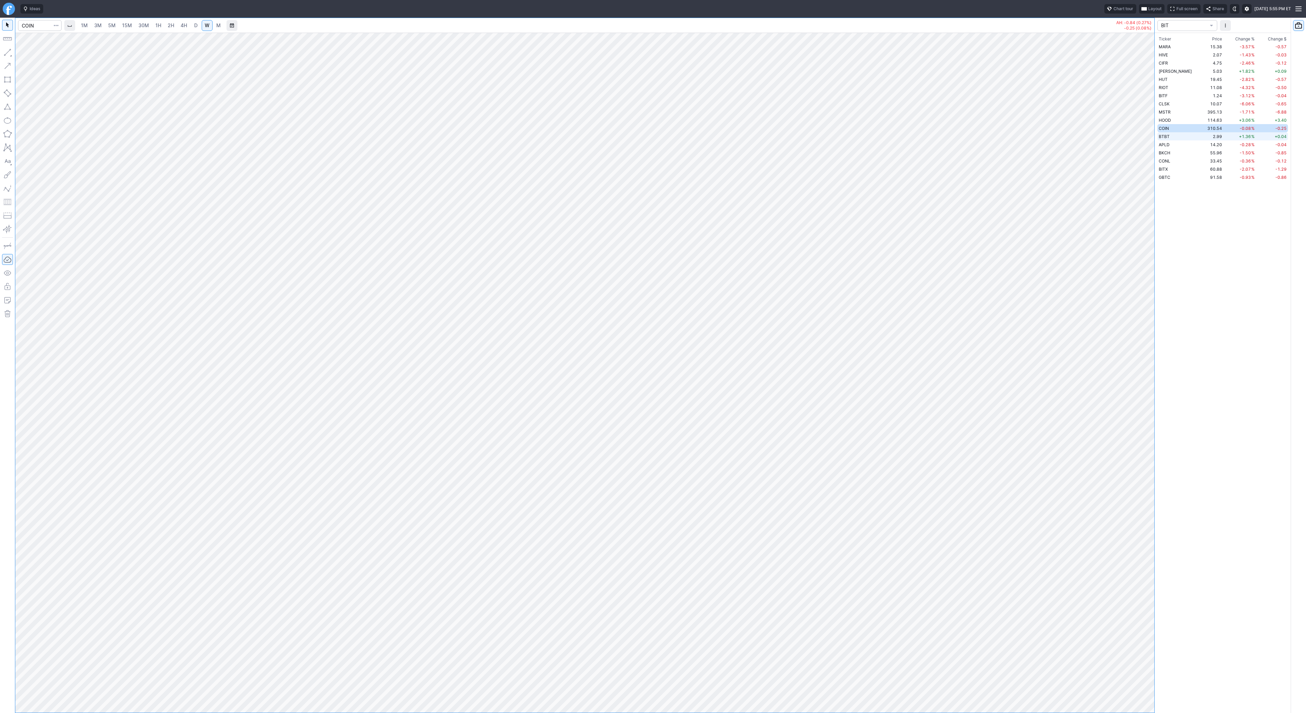
click at [1165, 138] on span "BTBT" at bounding box center [1164, 136] width 11 height 5
click at [1168, 20] on button "BIT" at bounding box center [1187, 25] width 60 height 11
click at [1176, 167] on span "TREND" at bounding box center [1187, 169] width 49 height 7
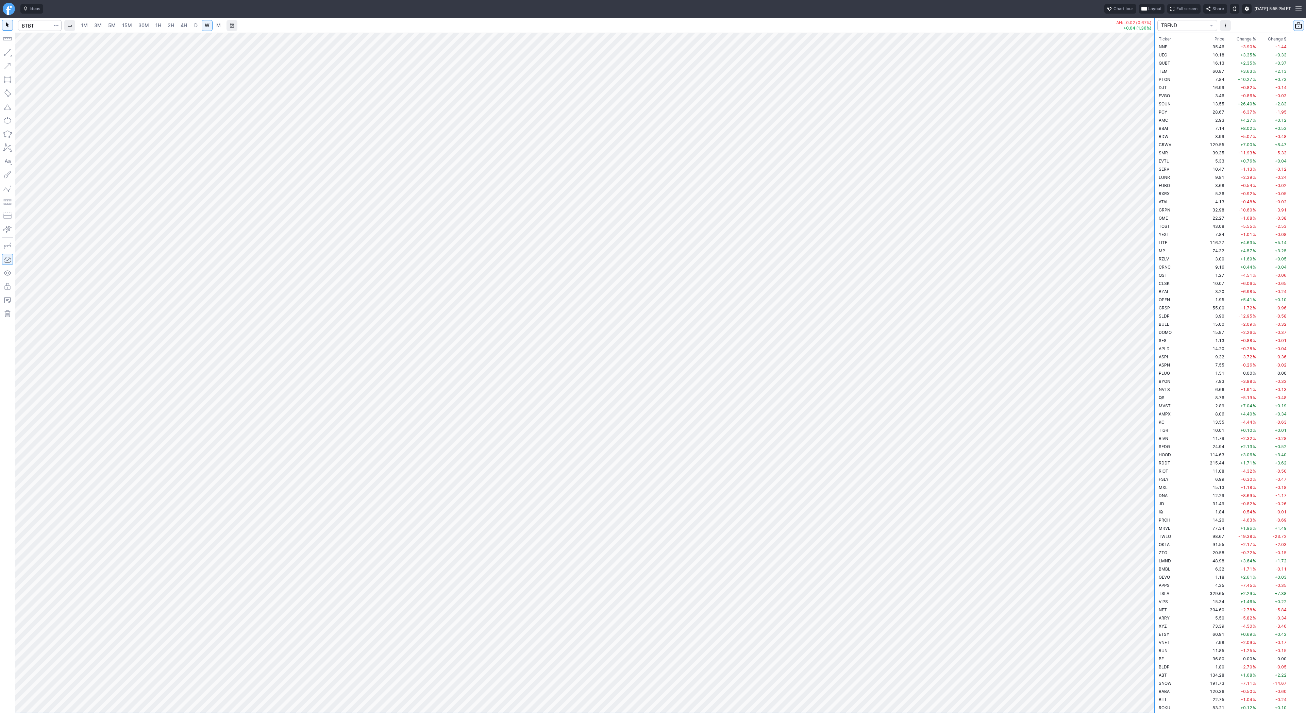
click at [1242, 38] on span "Change %" at bounding box center [1245, 39] width 19 height 7
click at [1238, 40] on span "Change %" at bounding box center [1245, 39] width 19 height 7
click at [1200, 50] on td "13.55" at bounding box center [1213, 47] width 26 height 8
click at [7, 55] on button "button" at bounding box center [7, 52] width 11 height 11
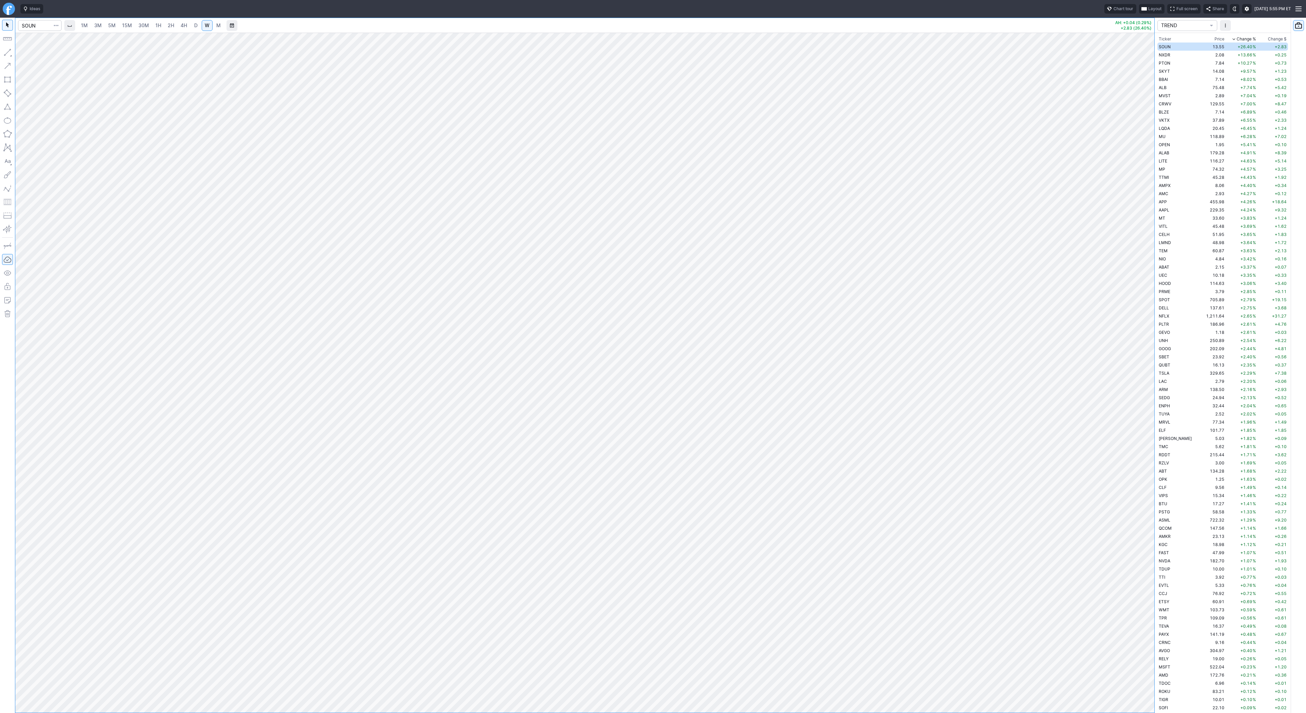
click at [6, 52] on button "button" at bounding box center [7, 52] width 11 height 11
click at [25, 53] on button "Line" at bounding box center [37, 54] width 40 height 10
click at [6, 51] on button "button" at bounding box center [7, 52] width 11 height 11
click at [35, 51] on span "Line" at bounding box center [40, 54] width 28 height 7
click at [10, 53] on button "button" at bounding box center [7, 52] width 11 height 11
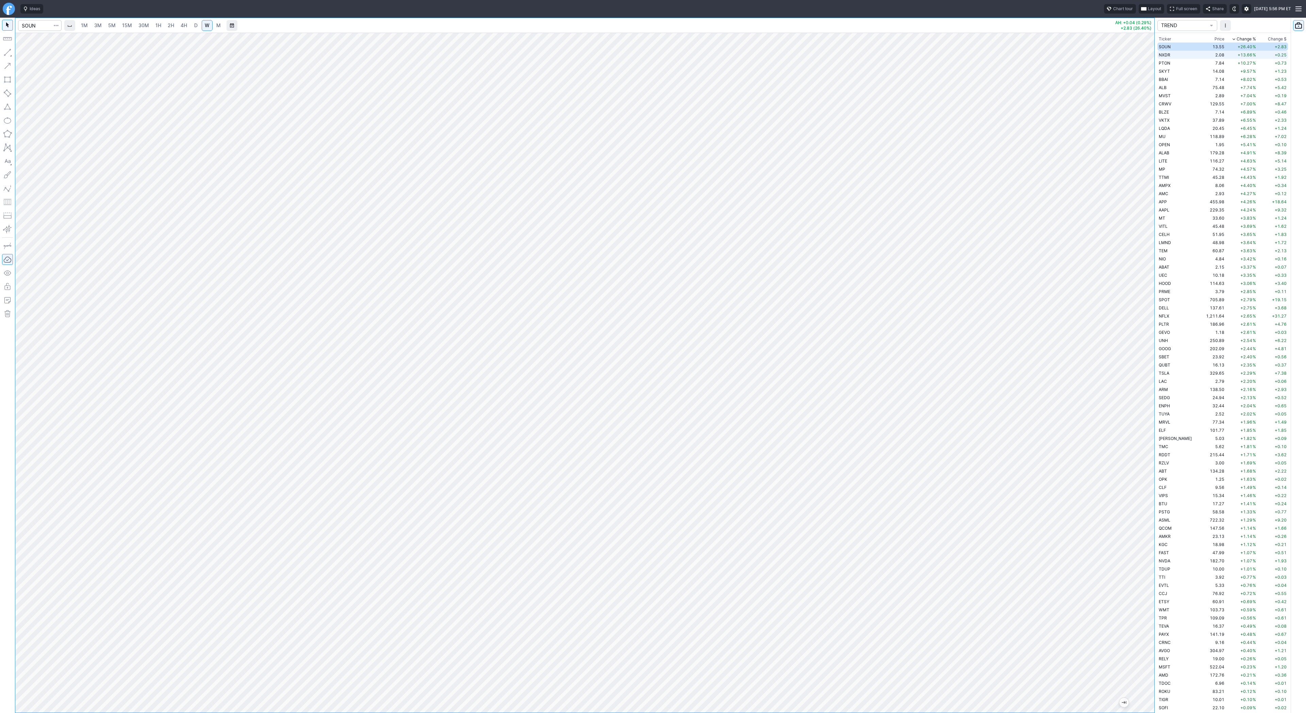
click at [1171, 54] on td "NXDR" at bounding box center [1178, 55] width 43 height 8
click at [46, 56] on span "Line" at bounding box center [40, 54] width 28 height 7
drag, startPoint x: 7, startPoint y: 50, endPoint x: 20, endPoint y: 86, distance: 38.3
click at [7, 53] on button "button" at bounding box center [7, 52] width 11 height 11
drag, startPoint x: 30, startPoint y: 51, endPoint x: 46, endPoint y: 75, distance: 28.5
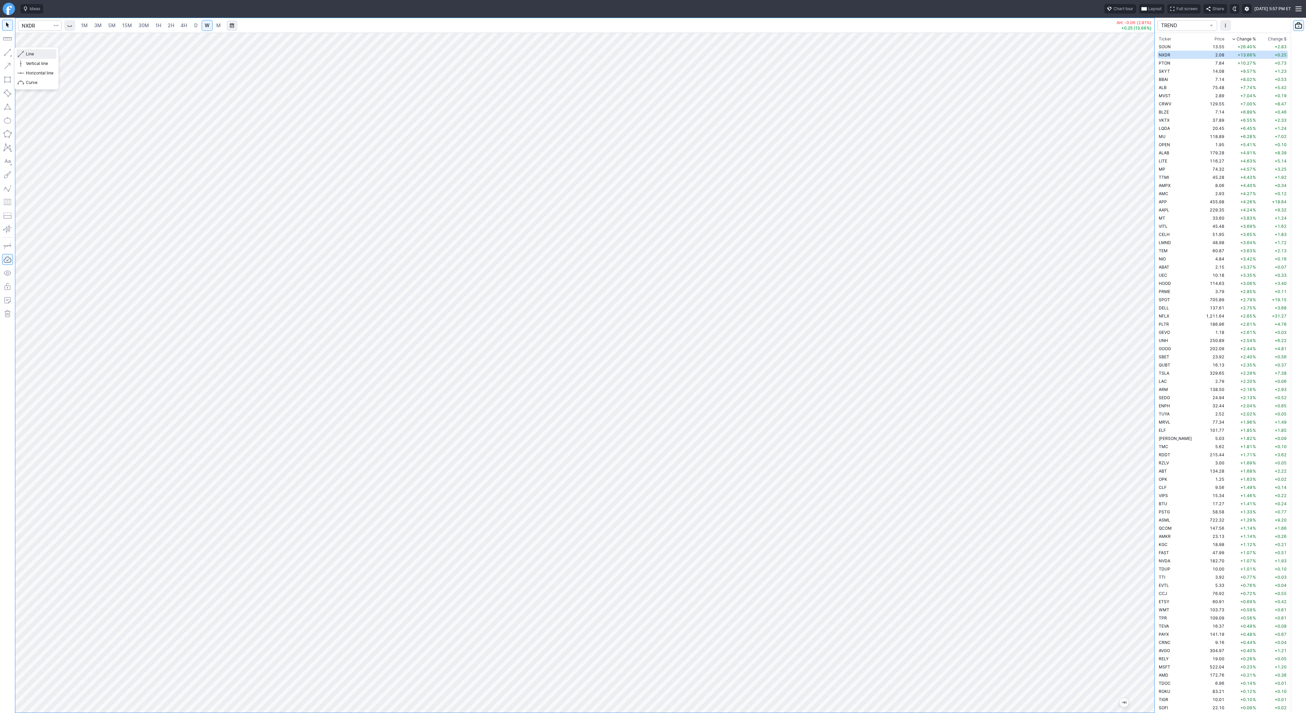
click at [30, 52] on span "Line" at bounding box center [40, 54] width 28 height 7
click at [1170, 61] on span "PTON" at bounding box center [1165, 63] width 12 height 5
click at [195, 23] on span "D" at bounding box center [195, 25] width 3 height 6
click at [159, 25] on span "1H" at bounding box center [158, 25] width 6 height 6
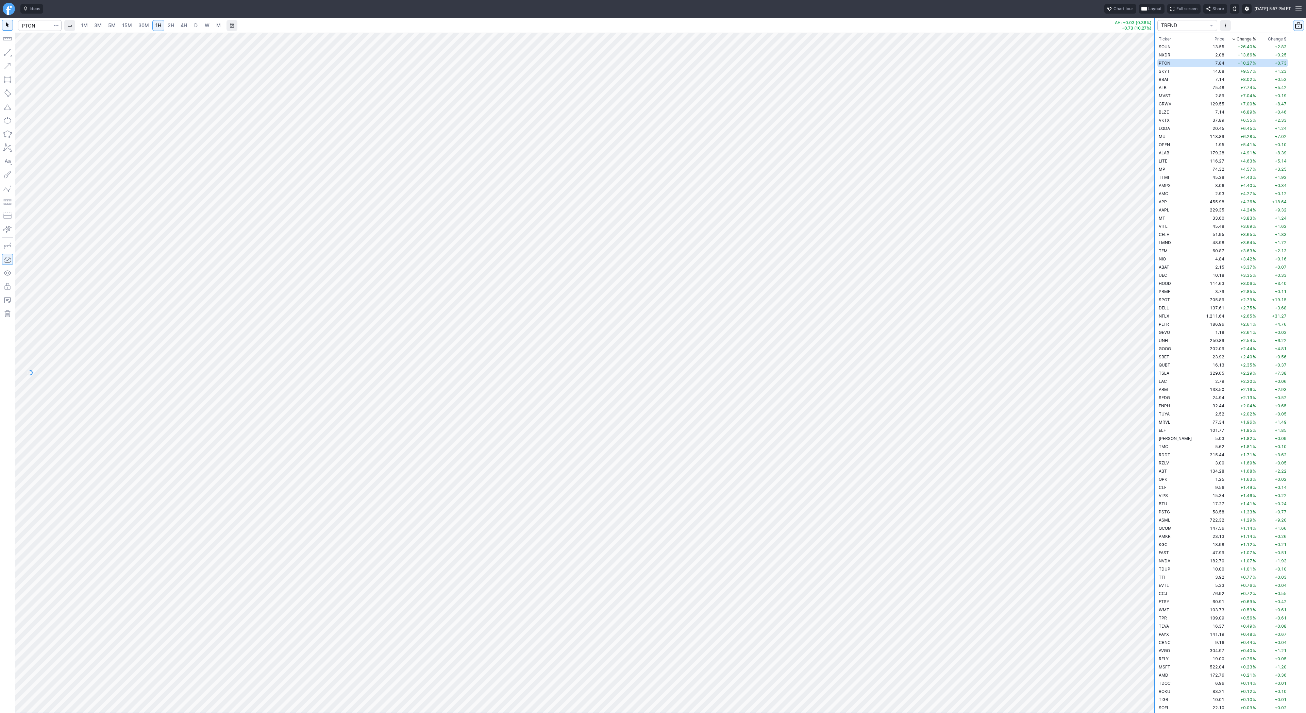
click at [202, 27] on link "W" at bounding box center [207, 25] width 11 height 11
click at [680, 390] on button "Close" at bounding box center [686, 387] width 17 height 10
drag, startPoint x: 32, startPoint y: 54, endPoint x: 39, endPoint y: 73, distance: 20.7
click at [32, 54] on span "Line" at bounding box center [40, 54] width 28 height 7
drag, startPoint x: 10, startPoint y: 54, endPoint x: 22, endPoint y: 75, distance: 25.3
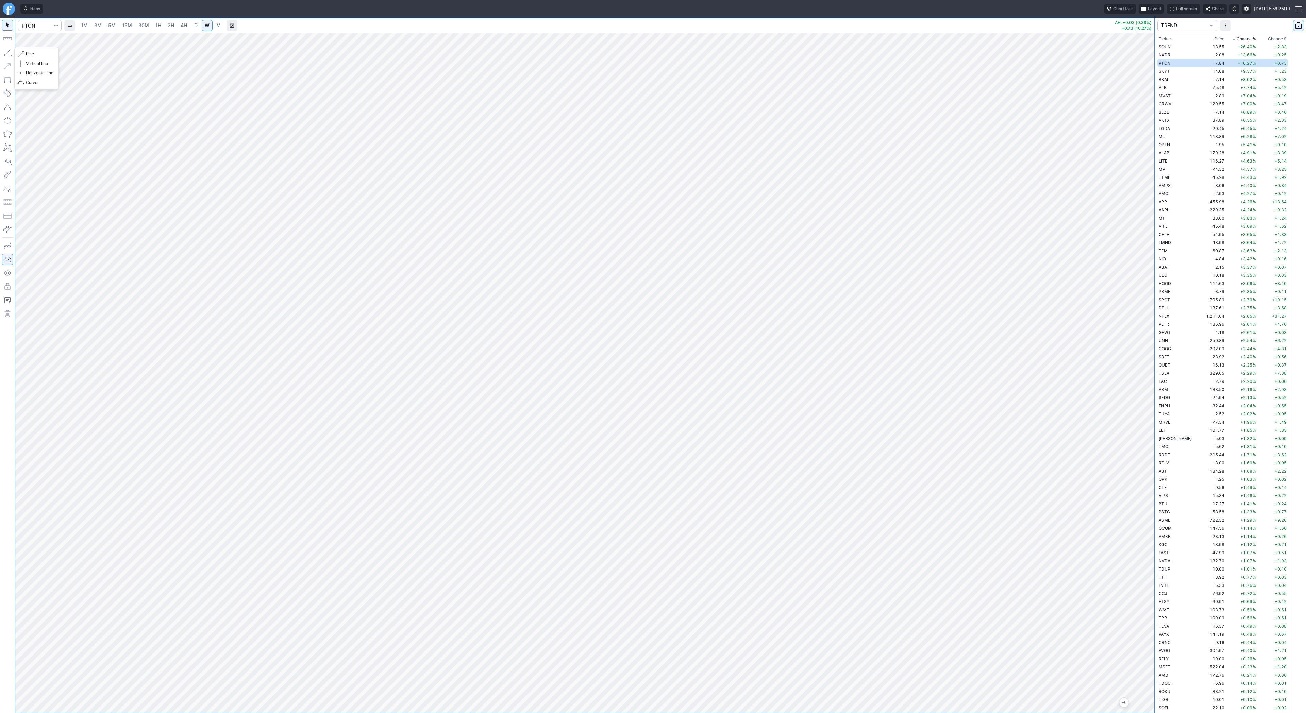
click at [10, 55] on button "button" at bounding box center [7, 52] width 11 height 11
drag, startPoint x: 32, startPoint y: 53, endPoint x: 55, endPoint y: 70, distance: 28.4
click at [33, 54] on span "Line" at bounding box center [40, 54] width 28 height 7
drag, startPoint x: 7, startPoint y: 51, endPoint x: 22, endPoint y: 64, distance: 19.3
click at [17, 60] on body "Ideas Chart tour Layout Full screen Share Sun AUG 10 2025 5:58 PM ET 1M 3M 5M 1…" at bounding box center [653, 356] width 1306 height 713
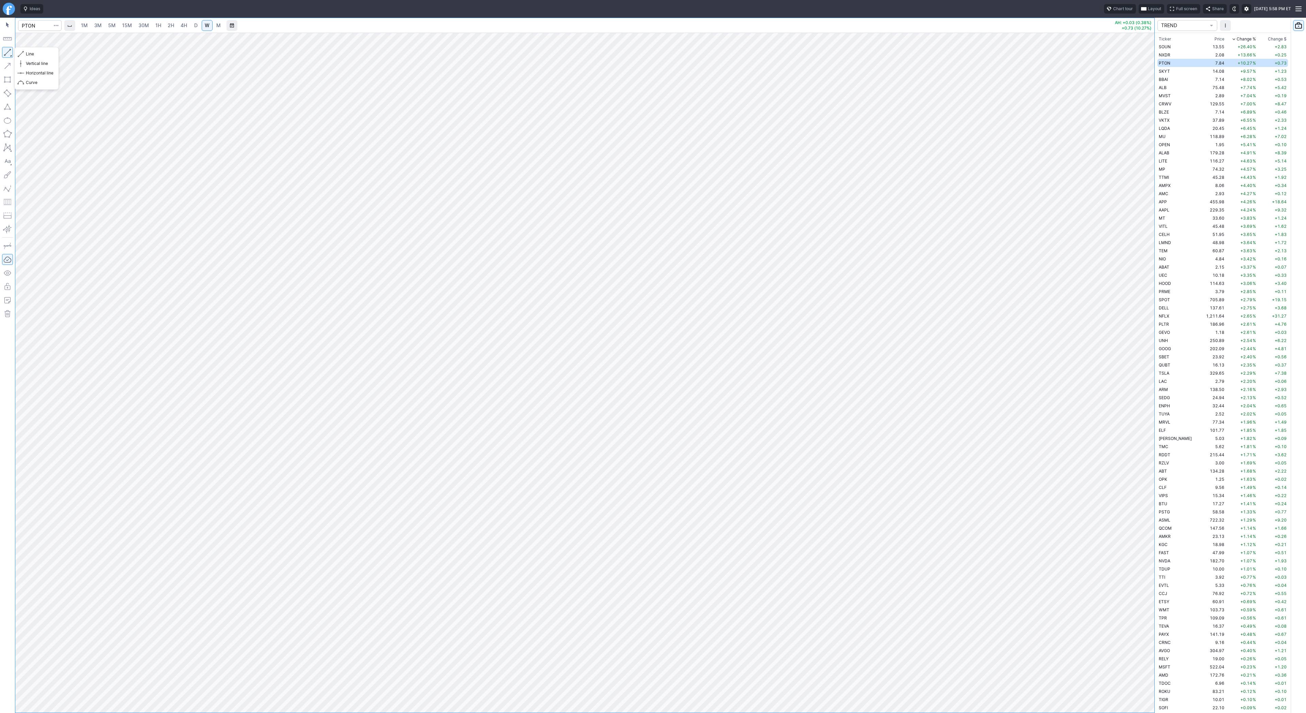
drag, startPoint x: 7, startPoint y: 52, endPoint x: 26, endPoint y: 82, distance: 35.6
click at [10, 57] on button "button" at bounding box center [7, 52] width 11 height 11
drag, startPoint x: 7, startPoint y: 53, endPoint x: 24, endPoint y: 80, distance: 31.8
click at [7, 54] on button "button" at bounding box center [7, 52] width 11 height 11
drag, startPoint x: 40, startPoint y: 53, endPoint x: 50, endPoint y: 62, distance: 13.7
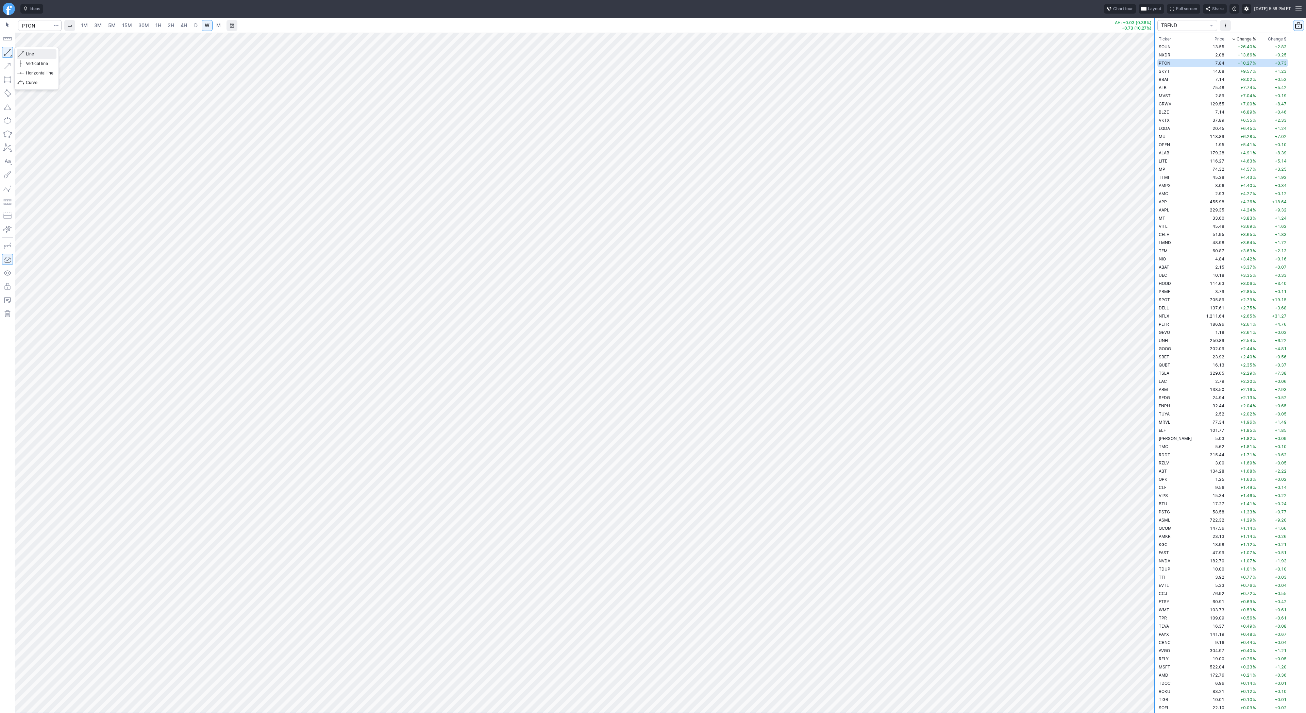
click at [45, 58] on button "Line" at bounding box center [37, 54] width 40 height 10
click at [1179, 72] on td "SKYT" at bounding box center [1178, 71] width 43 height 8
click at [32, 54] on span "Line" at bounding box center [40, 54] width 28 height 7
click at [1200, 79] on td "7.14" at bounding box center [1213, 79] width 26 height 8
drag, startPoint x: 1149, startPoint y: 216, endPoint x: 1147, endPoint y: 264, distance: 48.7
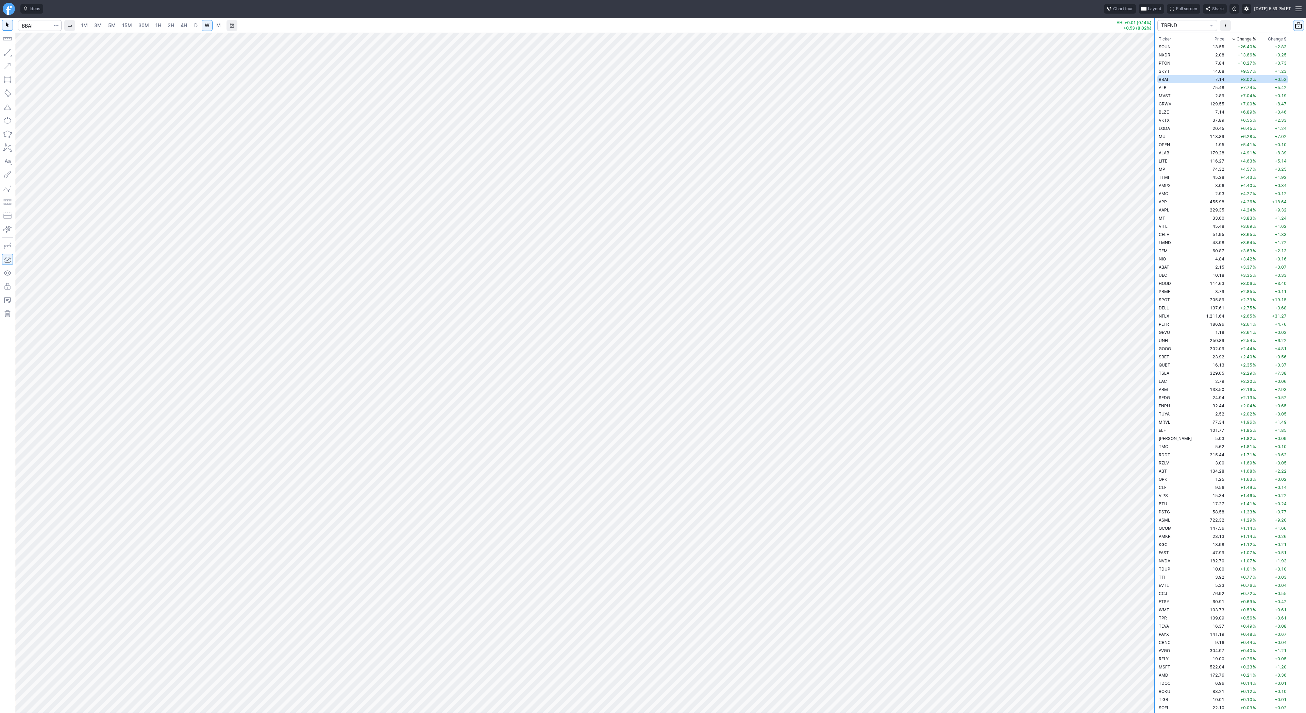
click at [1147, 264] on div at bounding box center [1147, 370] width 14 height 663
click at [1200, 70] on td "14.08" at bounding box center [1213, 71] width 26 height 8
click at [1180, 85] on td "ALB" at bounding box center [1178, 87] width 43 height 8
click at [1181, 97] on td "MVST" at bounding box center [1178, 95] width 43 height 8
click at [1175, 104] on td "CRWV" at bounding box center [1178, 104] width 43 height 8
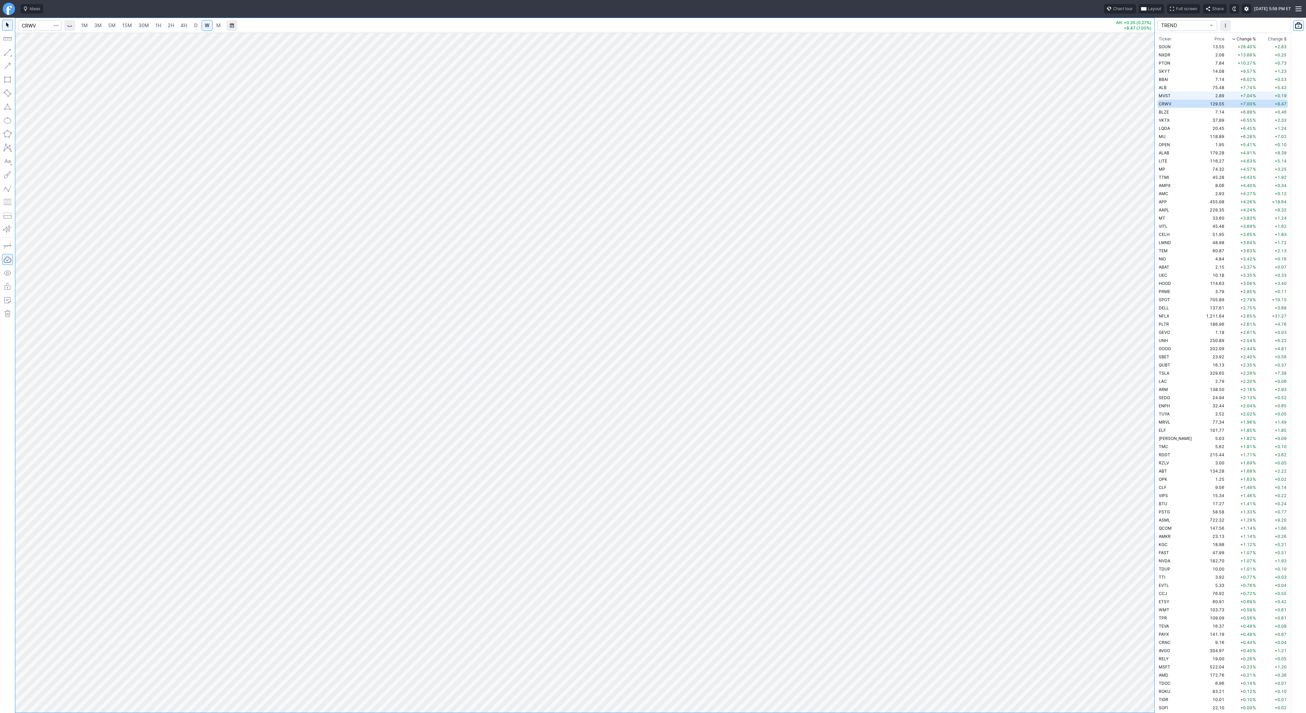
click at [1177, 96] on td "MVST" at bounding box center [1178, 95] width 43 height 8
click at [1174, 110] on td "BLZE" at bounding box center [1178, 112] width 43 height 8
click at [7, 54] on button "button" at bounding box center [7, 52] width 11 height 11
click at [1176, 119] on td "VKTX" at bounding box center [1178, 120] width 43 height 8
click at [1171, 114] on td "BLZE" at bounding box center [1178, 112] width 43 height 8
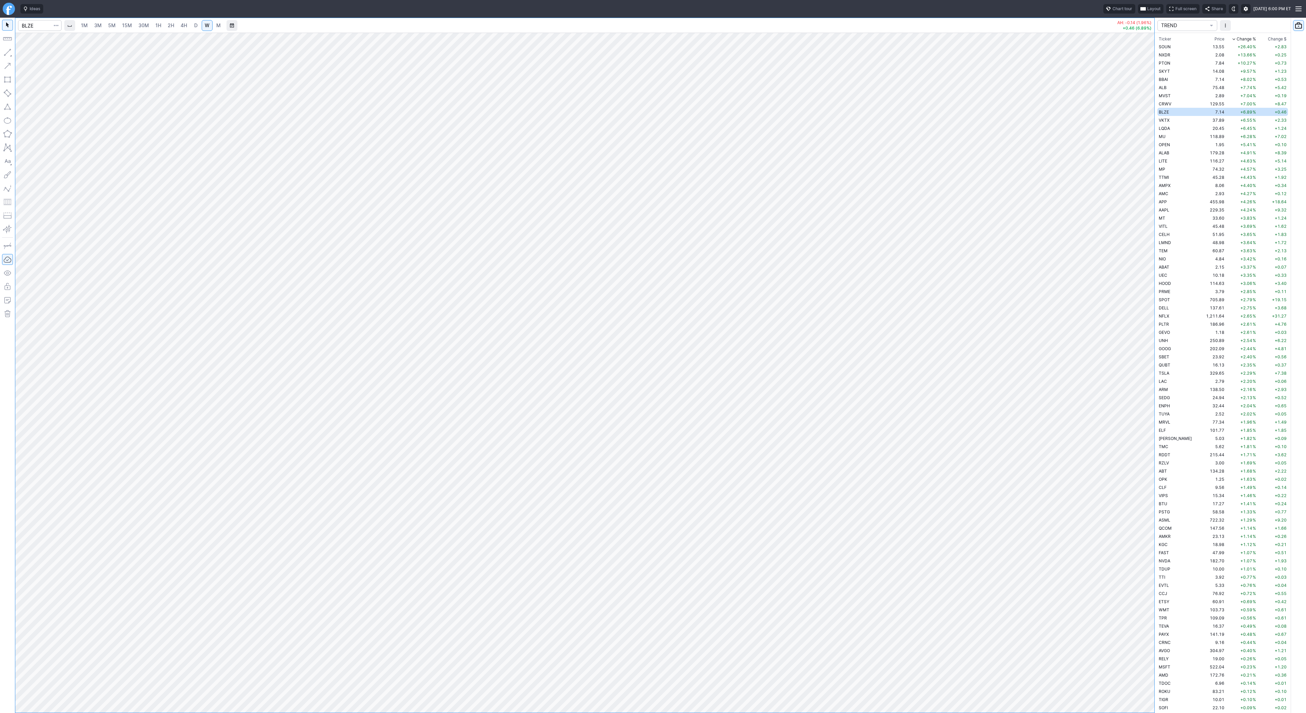
click at [191, 27] on link "D" at bounding box center [195, 25] width 11 height 11
click at [9, 53] on button "button" at bounding box center [7, 52] width 11 height 11
click at [49, 54] on span "Line" at bounding box center [40, 54] width 28 height 7
drag, startPoint x: 33, startPoint y: 53, endPoint x: 43, endPoint y: 82, distance: 31.3
click at [33, 53] on span "Line" at bounding box center [40, 54] width 28 height 7
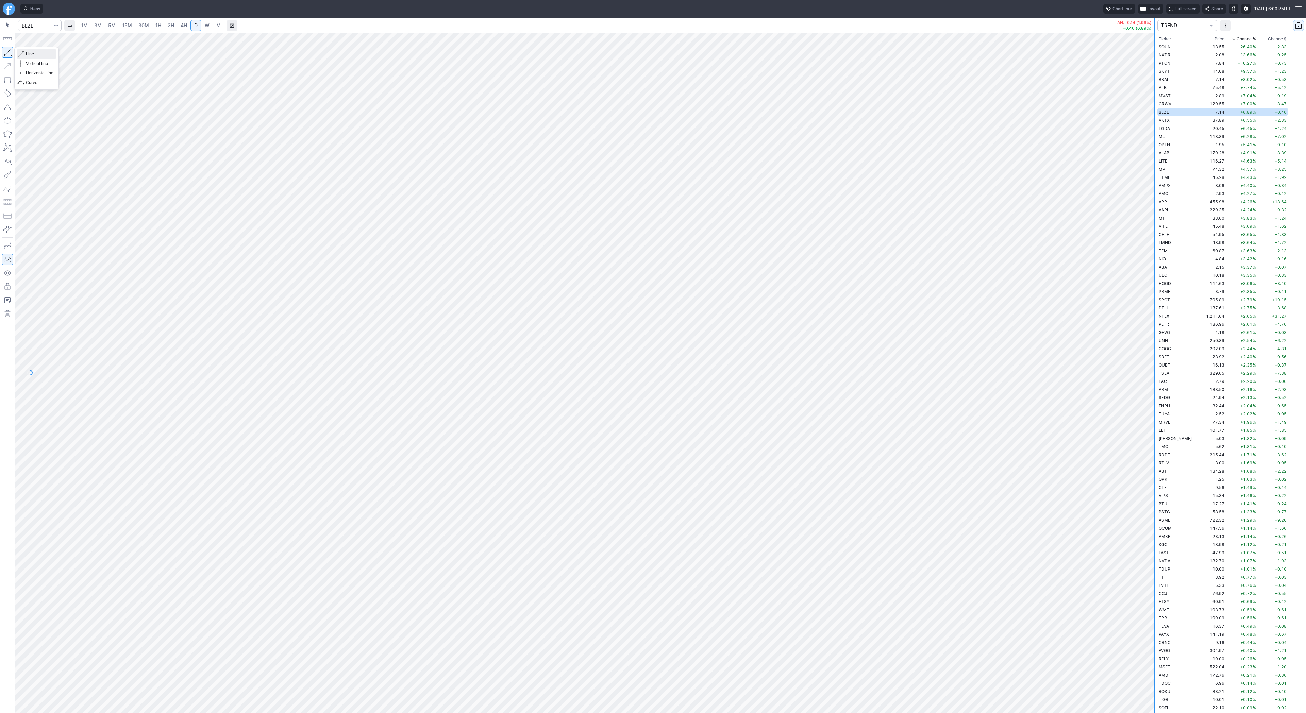
click at [30, 57] on button "Line" at bounding box center [37, 54] width 40 height 10
drag, startPoint x: 22, startPoint y: 53, endPoint x: 53, endPoint y: 86, distance: 45.0
click at [22, 54] on span "button" at bounding box center [22, 54] width 4 height 10
click at [9, 54] on button "button" at bounding box center [7, 52] width 11 height 11
click at [27, 52] on span "Line" at bounding box center [40, 54] width 28 height 7
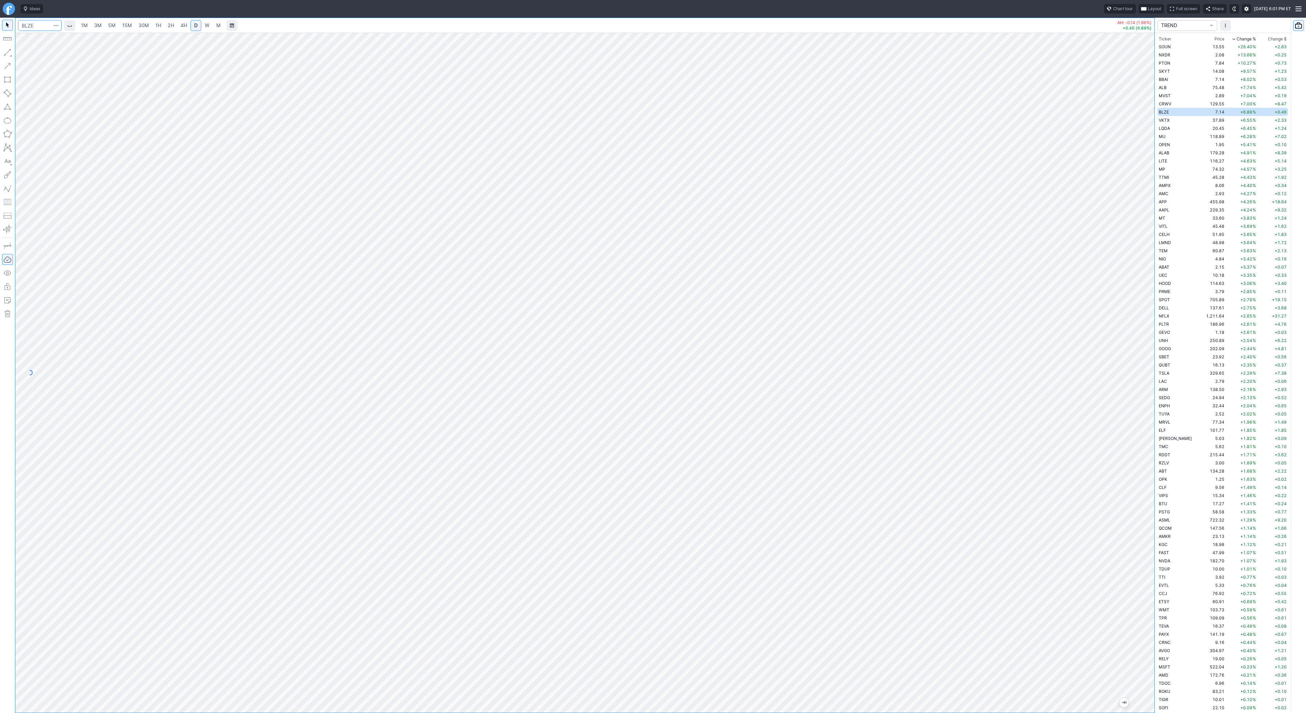
click at [27, 26] on input "Search" at bounding box center [40, 25] width 44 height 11
click at [1200, 121] on td "37.89" at bounding box center [1213, 120] width 26 height 8
click at [200, 26] on link "D" at bounding box center [195, 25] width 11 height 11
click at [202, 26] on link "W" at bounding box center [207, 25] width 11 height 11
click at [1169, 129] on td "LQDA" at bounding box center [1178, 128] width 43 height 8
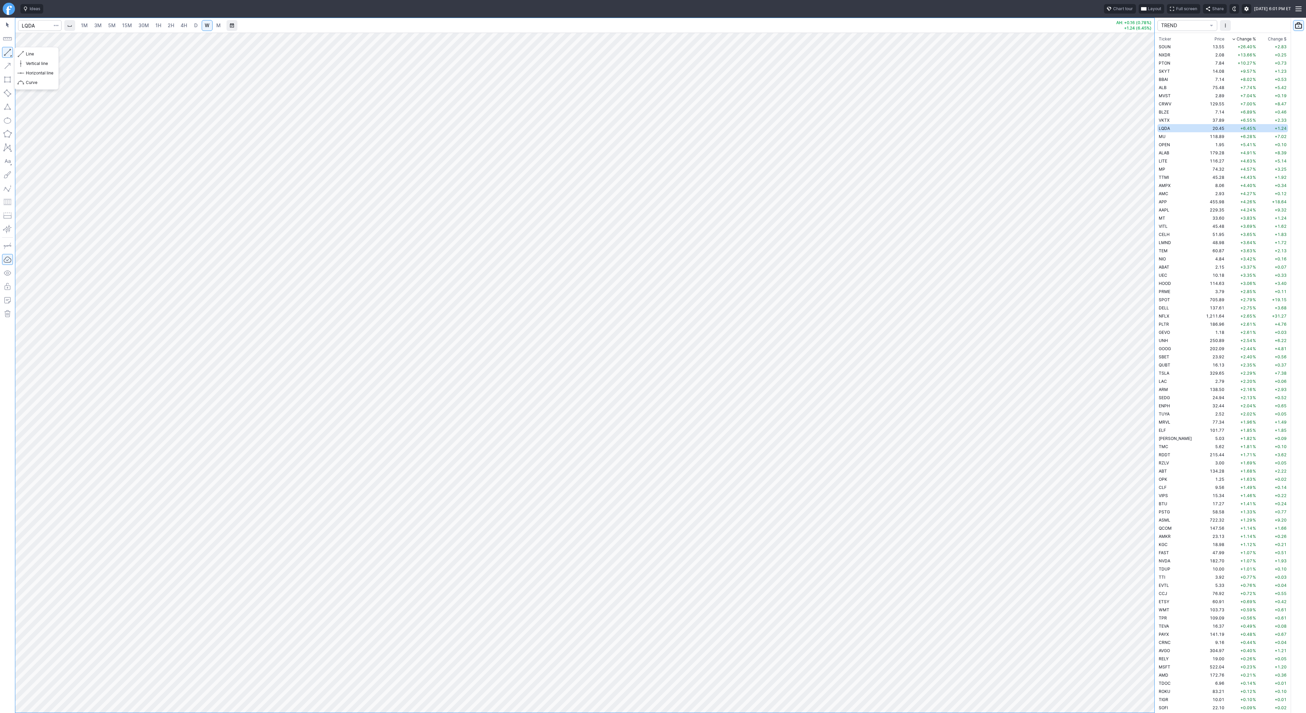
click at [12, 51] on button "button" at bounding box center [7, 52] width 11 height 11
drag, startPoint x: 8, startPoint y: 49, endPoint x: 8, endPoint y: 54, distance: 4.8
click at [7, 50] on button "button" at bounding box center [7, 52] width 11 height 11
drag, startPoint x: 4, startPoint y: 50, endPoint x: 13, endPoint y: 75, distance: 26.3
click at [4, 52] on button "button" at bounding box center [7, 52] width 11 height 11
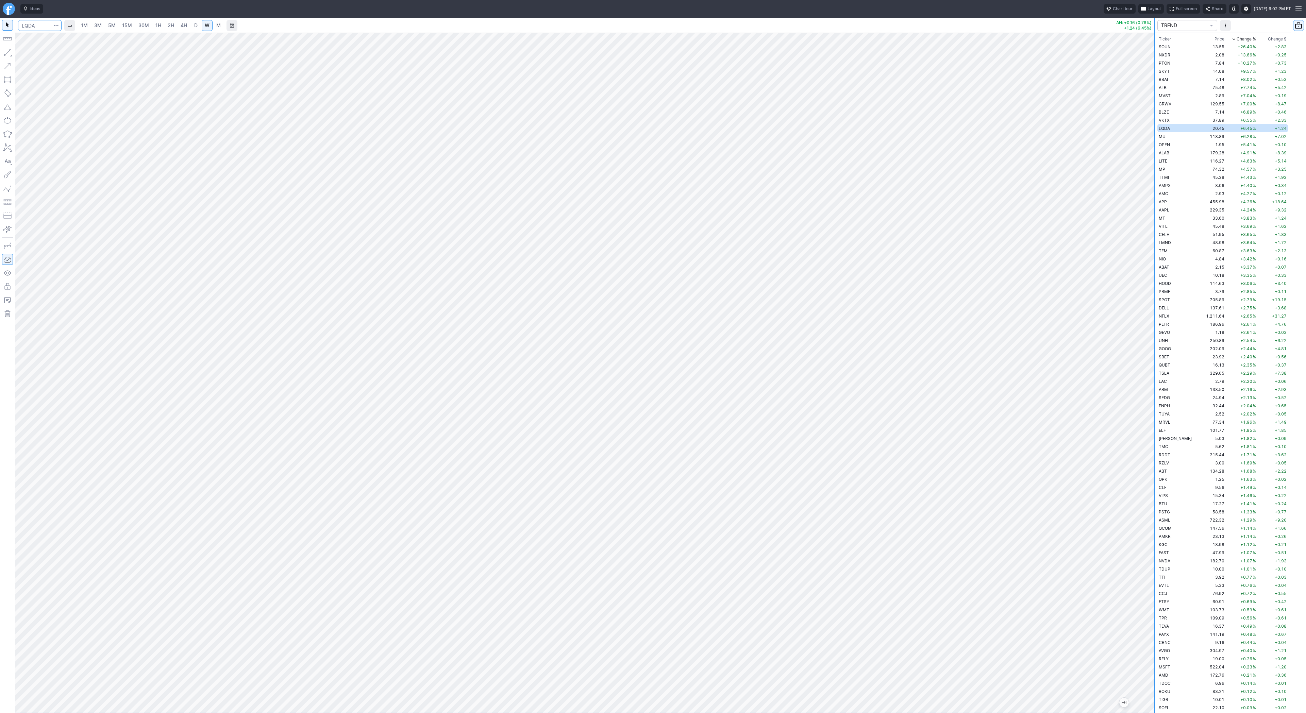
click at [40, 28] on input "Search" at bounding box center [40, 25] width 44 height 11
click at [1200, 136] on td "118.89" at bounding box center [1213, 136] width 26 height 8
click at [197, 26] on span "D" at bounding box center [195, 25] width 5 height 7
click at [35, 56] on span "Line" at bounding box center [40, 54] width 28 height 7
click at [6, 48] on button "button" at bounding box center [7, 52] width 11 height 11
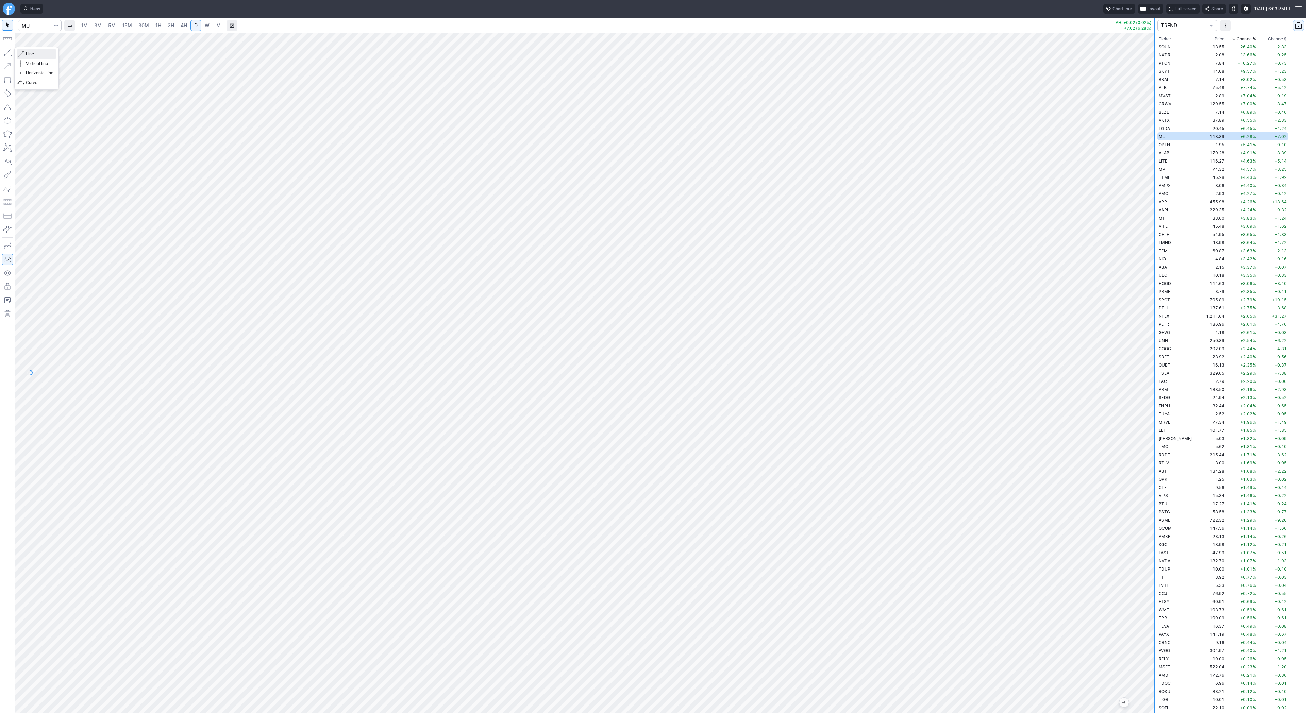
click at [26, 52] on span "Line" at bounding box center [40, 54] width 28 height 7
drag, startPoint x: 39, startPoint y: 56, endPoint x: 43, endPoint y: 59, distance: 4.9
click at [40, 57] on span "Line" at bounding box center [40, 54] width 28 height 7
click at [34, 55] on span "Line" at bounding box center [40, 54] width 28 height 7
drag, startPoint x: 31, startPoint y: 55, endPoint x: 50, endPoint y: 75, distance: 27.4
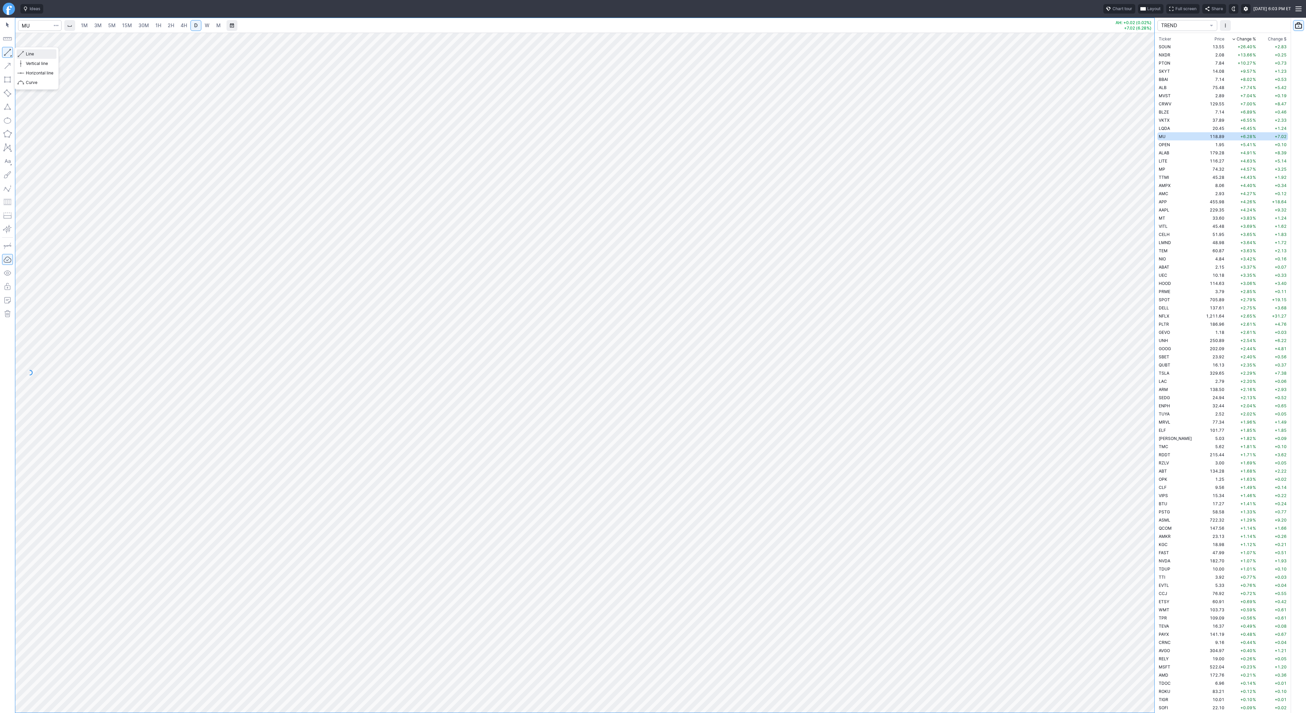
click at [32, 57] on span "Line" at bounding box center [40, 54] width 28 height 7
drag, startPoint x: 29, startPoint y: 53, endPoint x: 44, endPoint y: 68, distance: 21.6
click at [29, 54] on span "Line" at bounding box center [40, 54] width 28 height 7
drag, startPoint x: 9, startPoint y: 51, endPoint x: 17, endPoint y: 75, distance: 25.8
click at [9, 52] on button "button" at bounding box center [7, 52] width 11 height 11
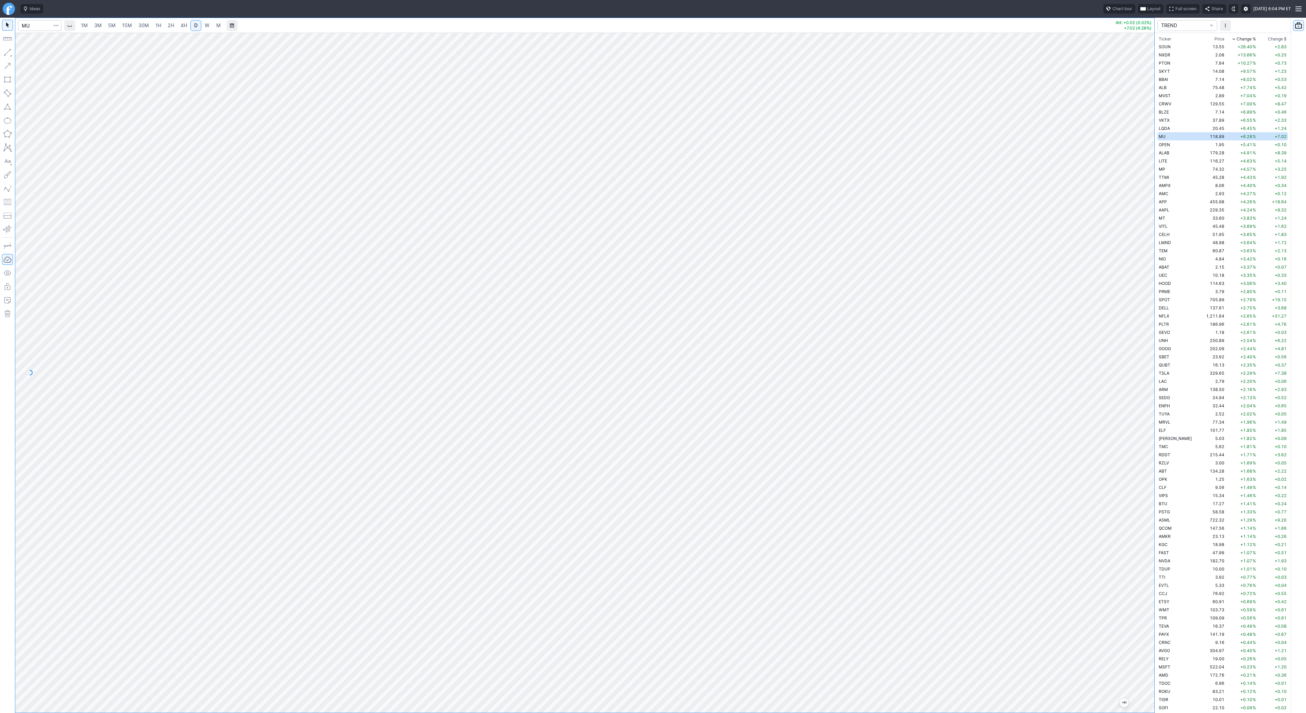
click at [185, 26] on span "4H" at bounding box center [184, 25] width 6 height 6
click at [13, 47] on div at bounding box center [7, 365] width 15 height 695
click at [12, 52] on button "button" at bounding box center [7, 52] width 11 height 11
drag, startPoint x: 35, startPoint y: 56, endPoint x: 40, endPoint y: 64, distance: 9.1
click at [35, 56] on span "Line" at bounding box center [40, 54] width 28 height 7
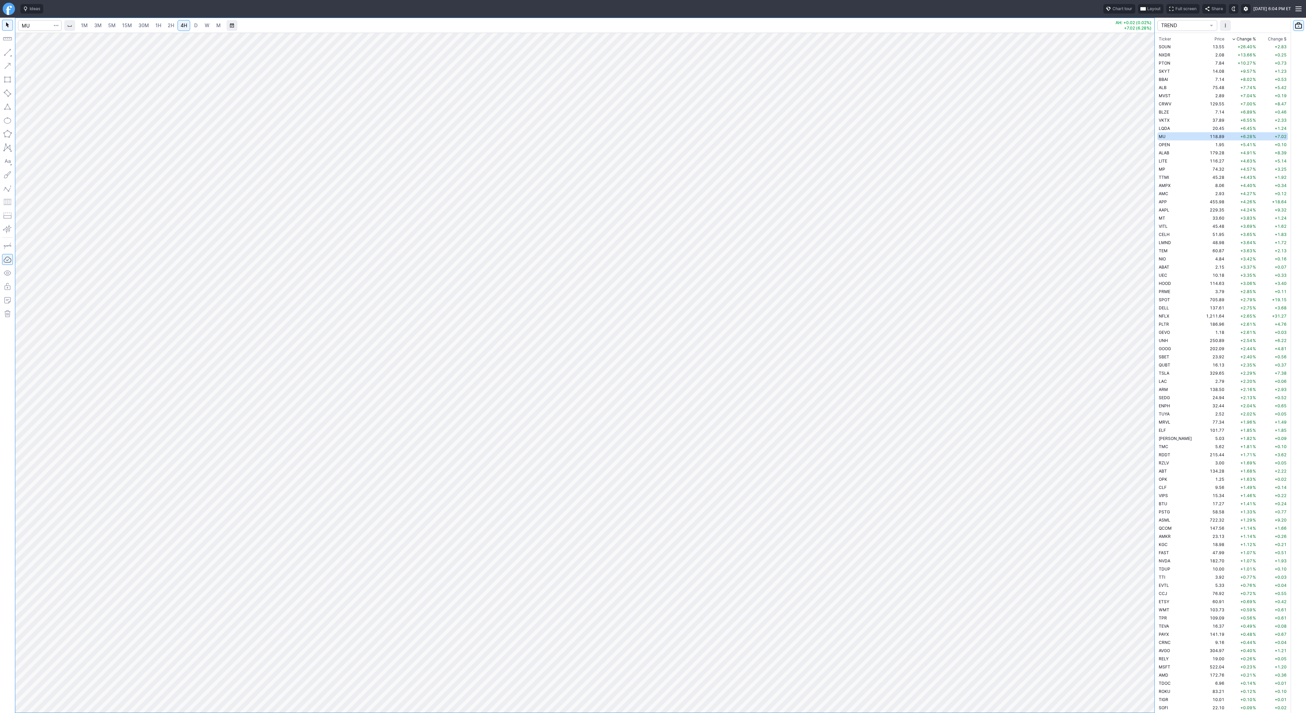
click at [4, 52] on button "button" at bounding box center [7, 52] width 11 height 11
click at [193, 27] on span "D" at bounding box center [195, 25] width 5 height 7
click at [5, 51] on button "button" at bounding box center [7, 52] width 11 height 11
click at [35, 24] on input "Search" at bounding box center [40, 25] width 44 height 11
type input "arm"
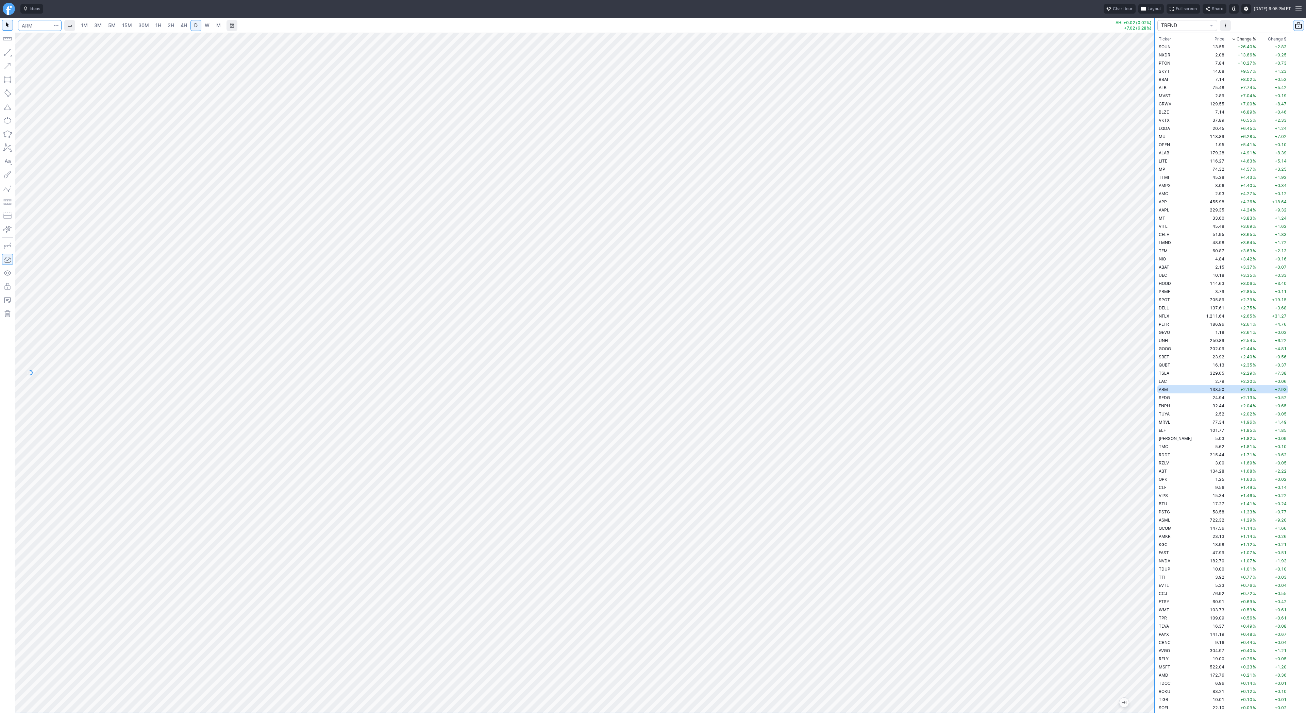
scroll to position [16, 0]
click at [25, 54] on button "Line" at bounding box center [37, 54] width 40 height 10
click at [7, 52] on button "button" at bounding box center [7, 52] width 11 height 11
click at [37, 54] on span "Line" at bounding box center [40, 54] width 28 height 7
click at [5, 51] on button "button" at bounding box center [7, 52] width 11 height 11
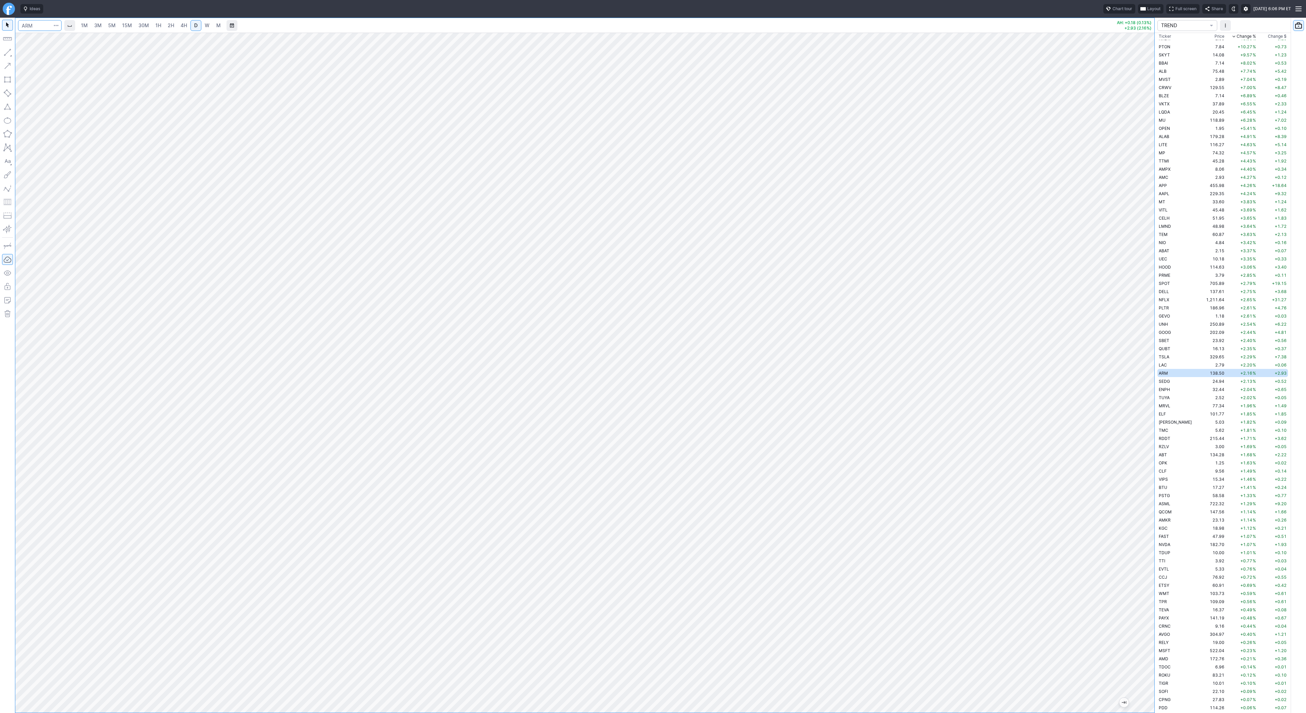
click at [46, 26] on input "Search" at bounding box center [40, 25] width 44 height 11
type input "tem"
click at [183, 26] on span "4H" at bounding box center [184, 25] width 6 height 6
drag, startPoint x: 1150, startPoint y: 250, endPoint x: 1161, endPoint y: 500, distance: 249.5
click at [1161, 500] on div "1M 3M 5M 15M 30M 1H 2H 4H D W M AH: -0.27 (0.44%) +2.13 (3.63%) TREND Ticker Pr…" at bounding box center [653, 365] width 1306 height 695
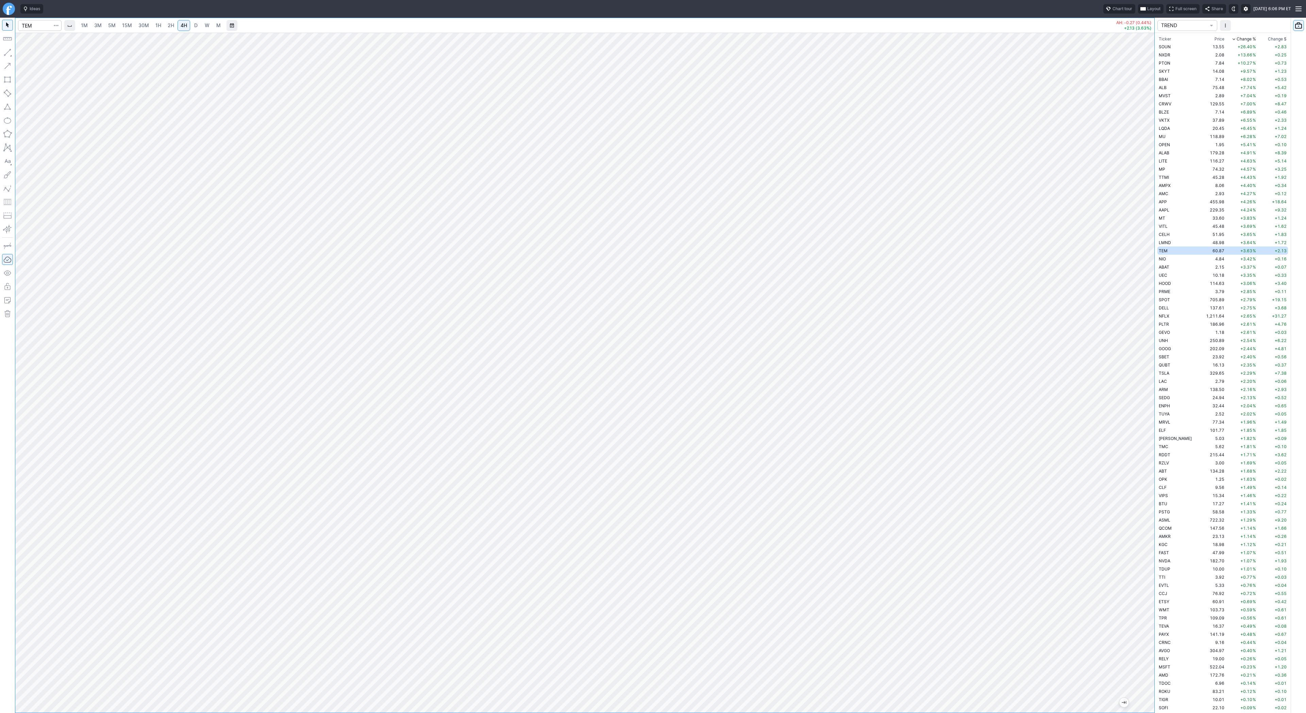
drag, startPoint x: 1152, startPoint y: 337, endPoint x: 1148, endPoint y: 407, distance: 70.5
click at [1148, 408] on div at bounding box center [1147, 370] width 14 height 663
click at [46, 56] on span "Line" at bounding box center [40, 54] width 28 height 7
drag, startPoint x: 25, startPoint y: 53, endPoint x: 34, endPoint y: 88, distance: 36.4
click at [25, 55] on button "Line" at bounding box center [37, 54] width 40 height 10
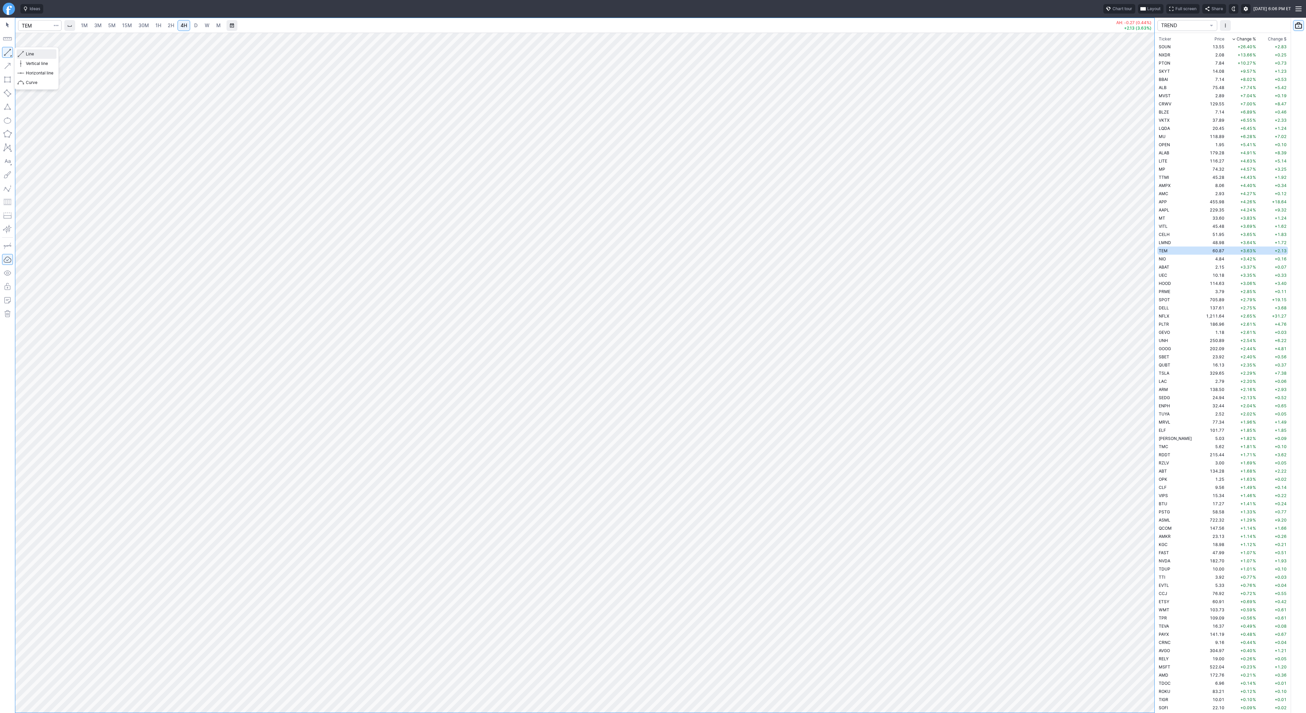
drag, startPoint x: 24, startPoint y: 55, endPoint x: 38, endPoint y: 83, distance: 31.3
click at [24, 57] on button "Line" at bounding box center [37, 54] width 40 height 10
click at [35, 55] on span "Line" at bounding box center [40, 54] width 28 height 7
drag, startPoint x: 29, startPoint y: 53, endPoint x: 42, endPoint y: 68, distance: 20.0
click at [29, 53] on span "Line" at bounding box center [40, 54] width 28 height 7
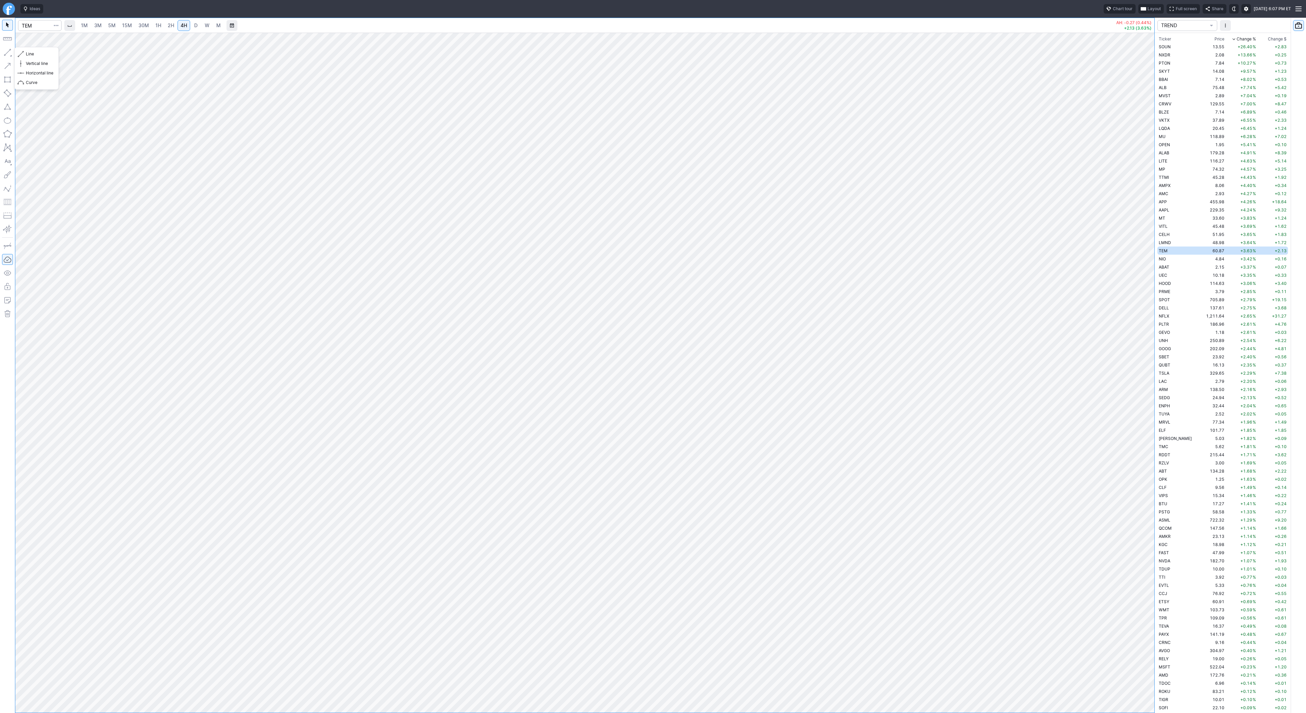
click at [8, 53] on button "button" at bounding box center [7, 52] width 11 height 11
drag, startPoint x: 1150, startPoint y: 393, endPoint x: 1148, endPoint y: 341, distance: 52.4
click at [1148, 341] on div at bounding box center [1147, 370] width 14 height 663
click at [23, 52] on span "button" at bounding box center [22, 54] width 4 height 10
click at [8, 51] on button "button" at bounding box center [7, 52] width 11 height 11
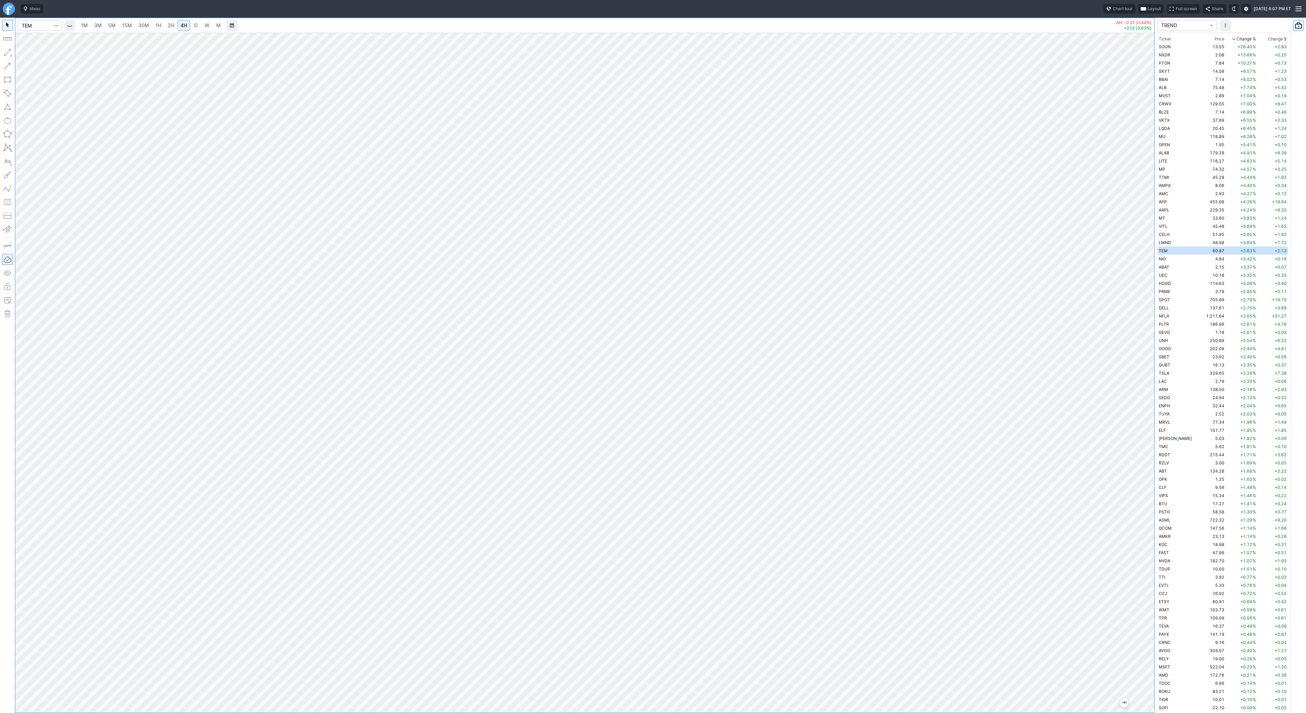
drag, startPoint x: 1149, startPoint y: 311, endPoint x: 1152, endPoint y: 331, distance: 19.9
click at [1152, 331] on div at bounding box center [1147, 370] width 14 height 663
drag, startPoint x: 10, startPoint y: 51, endPoint x: 17, endPoint y: 89, distance: 38.5
click at [10, 51] on button "button" at bounding box center [7, 52] width 11 height 11
drag, startPoint x: 1150, startPoint y: 198, endPoint x: 1146, endPoint y: 346, distance: 148.0
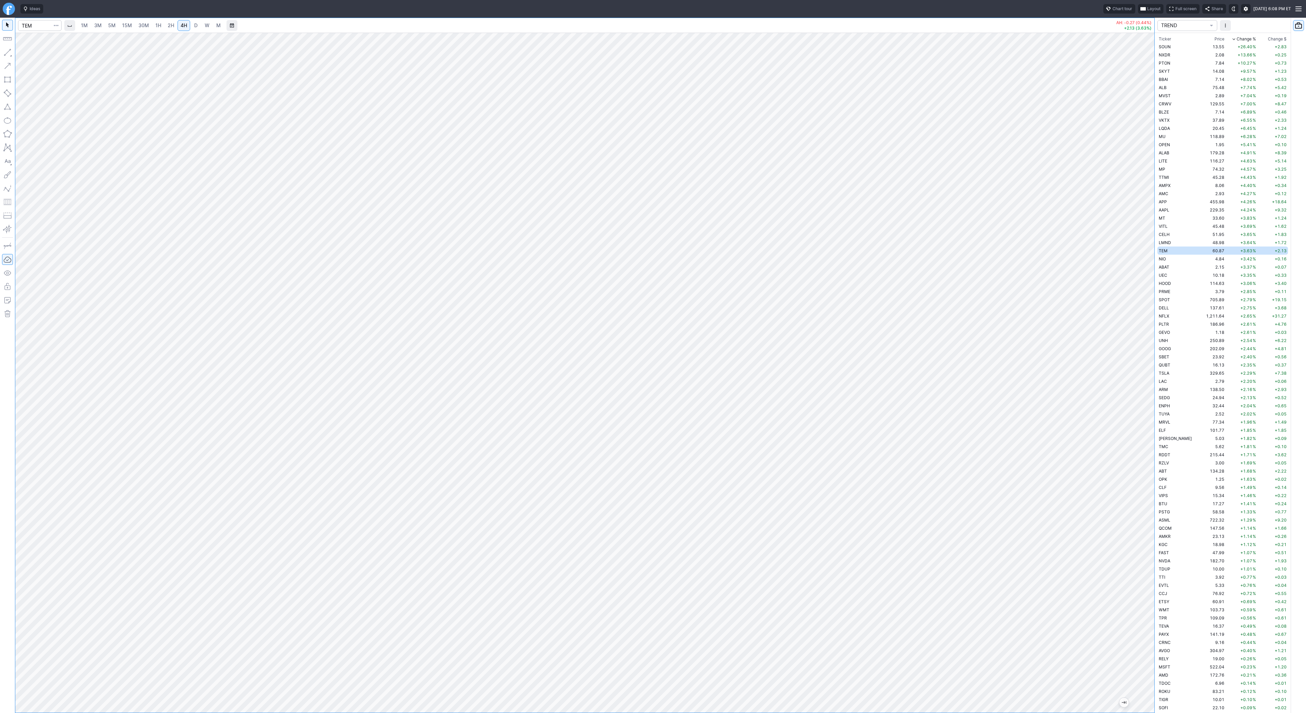
click at [1146, 347] on div at bounding box center [1147, 370] width 14 height 663
drag, startPoint x: 27, startPoint y: 53, endPoint x: 35, endPoint y: 72, distance: 20.1
click at [27, 54] on span "Line" at bounding box center [40, 54] width 28 height 7
click at [196, 26] on span "D" at bounding box center [195, 25] width 3 height 6
drag, startPoint x: 1154, startPoint y: 225, endPoint x: 1150, endPoint y: 559, distance: 333.6
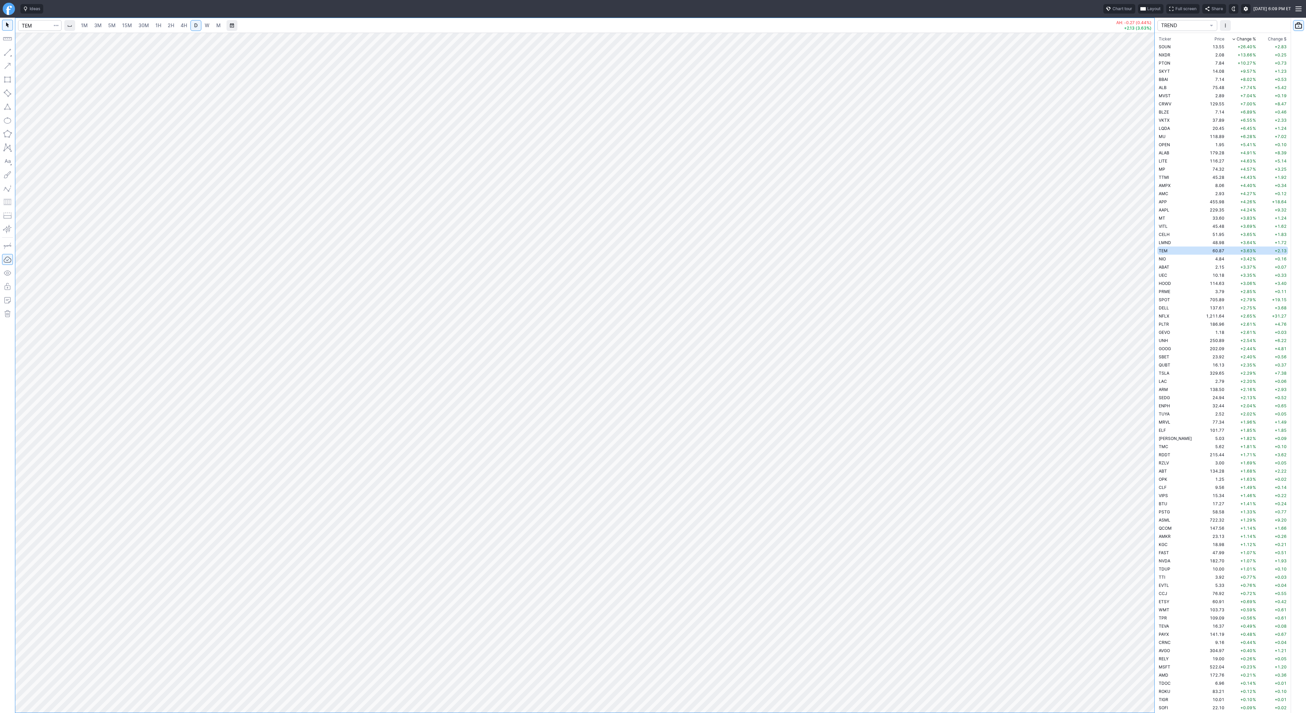
click at [1150, 559] on div at bounding box center [1147, 370] width 14 height 663
click at [43, 55] on span "Line" at bounding box center [40, 54] width 28 height 7
click at [97, 27] on span "3M" at bounding box center [97, 25] width 7 height 6
click at [178, 29] on link "4H" at bounding box center [184, 25] width 13 height 11
click at [197, 26] on span "D" at bounding box center [195, 25] width 5 height 7
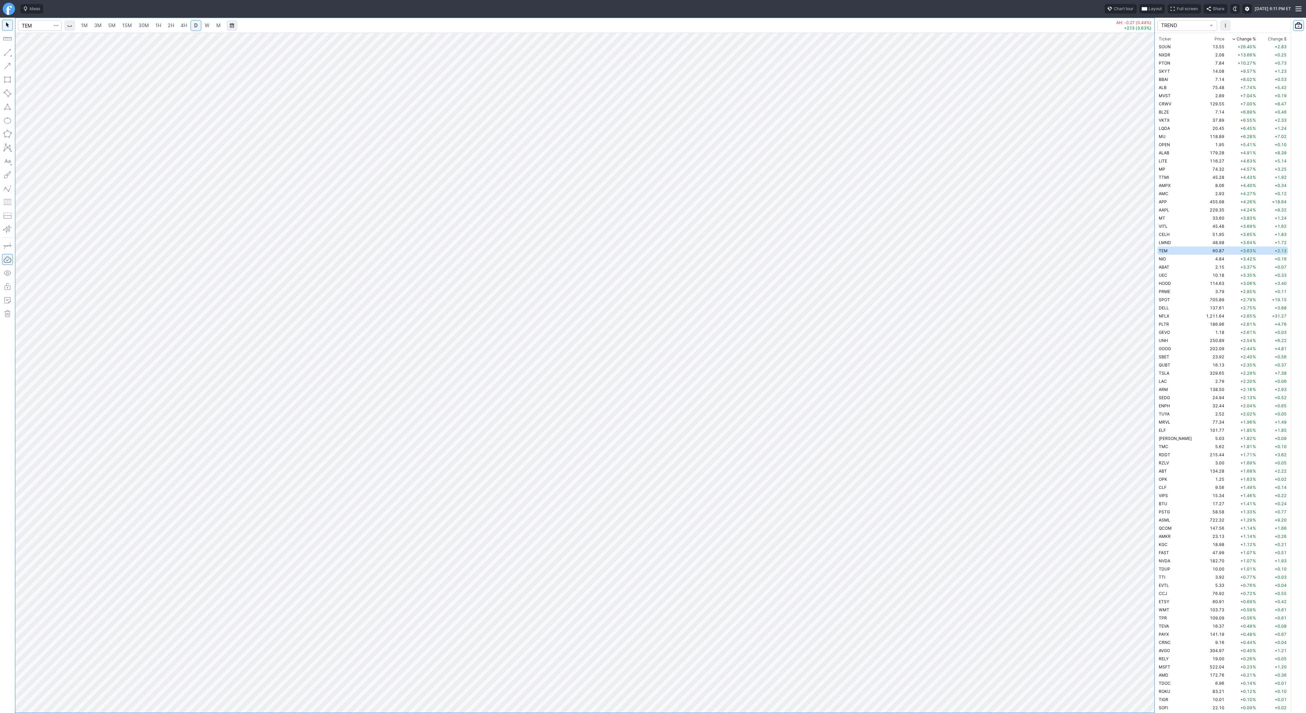
click at [1133, 407] on div at bounding box center [584, 373] width 1139 height 680
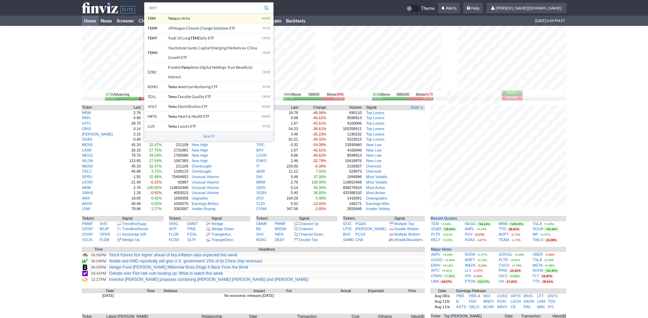
type input "tem"
click at [227, 18] on body "tem TEM Tem pus AI Inc NASD TEM P JPMorgan Climate Change Solutions ETF NYSE TE…" at bounding box center [324, 215] width 648 height 430
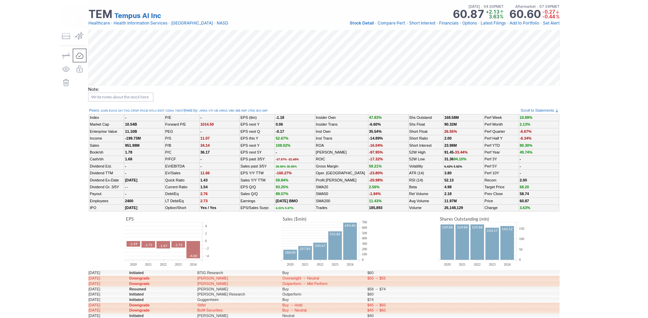
scroll to position [399, 0]
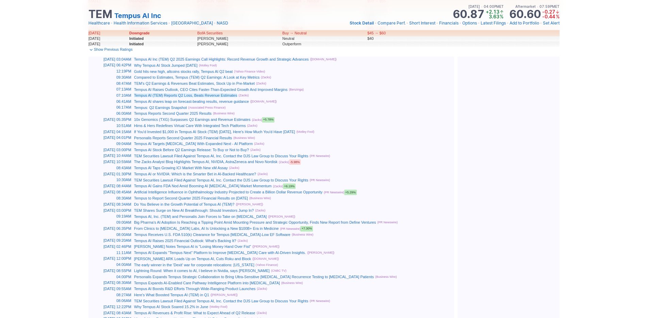
click at [237, 94] on link "Tempus AI (TEM) Reports Q2 Loss, Beats Revenue Estimates" at bounding box center [185, 95] width 103 height 4
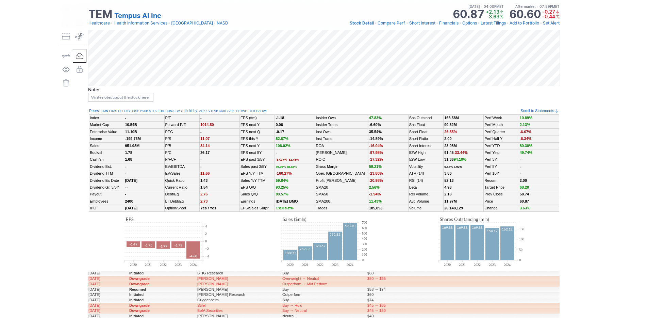
scroll to position [0, 0]
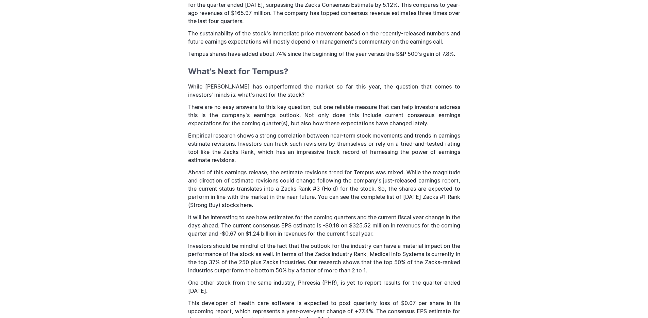
scroll to position [93, 0]
